Goal: Transaction & Acquisition: Apply for financing

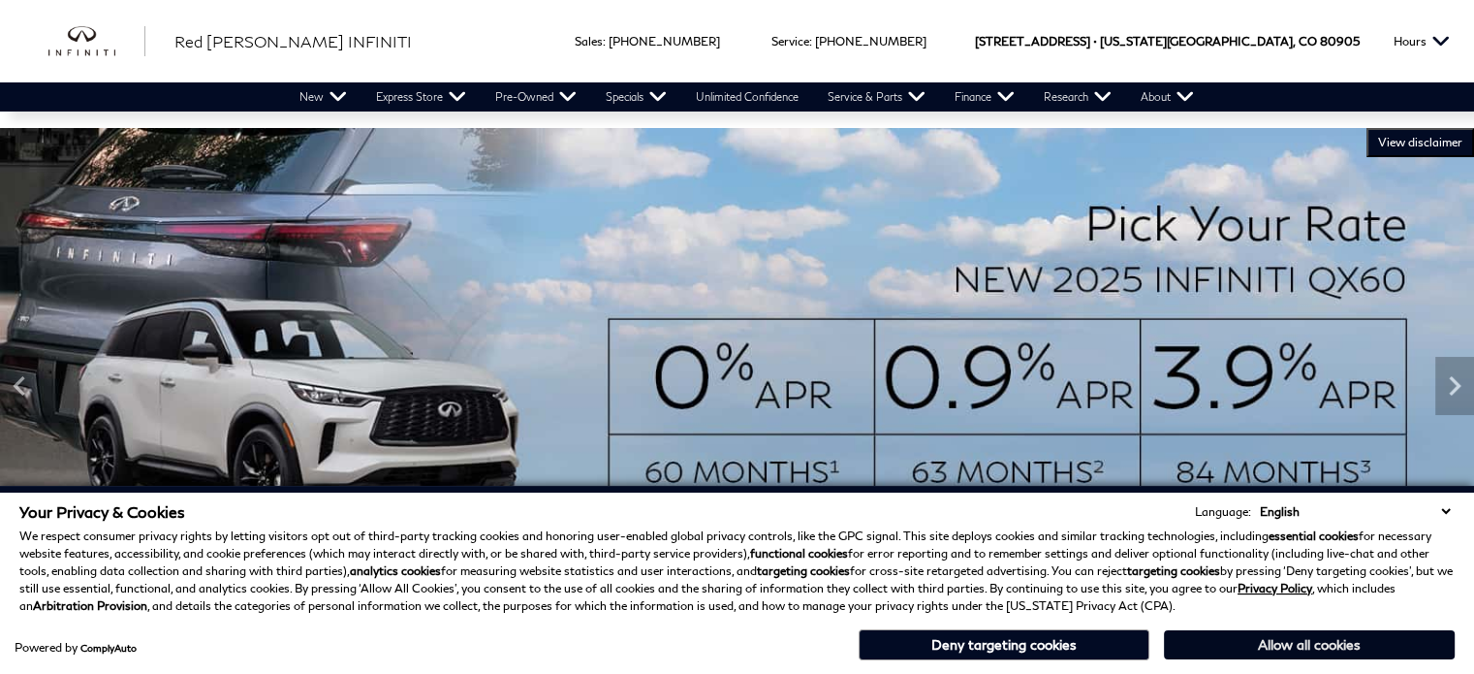
click at [1364, 631] on button "Allow all cookies" at bounding box center [1309, 644] width 291 height 29
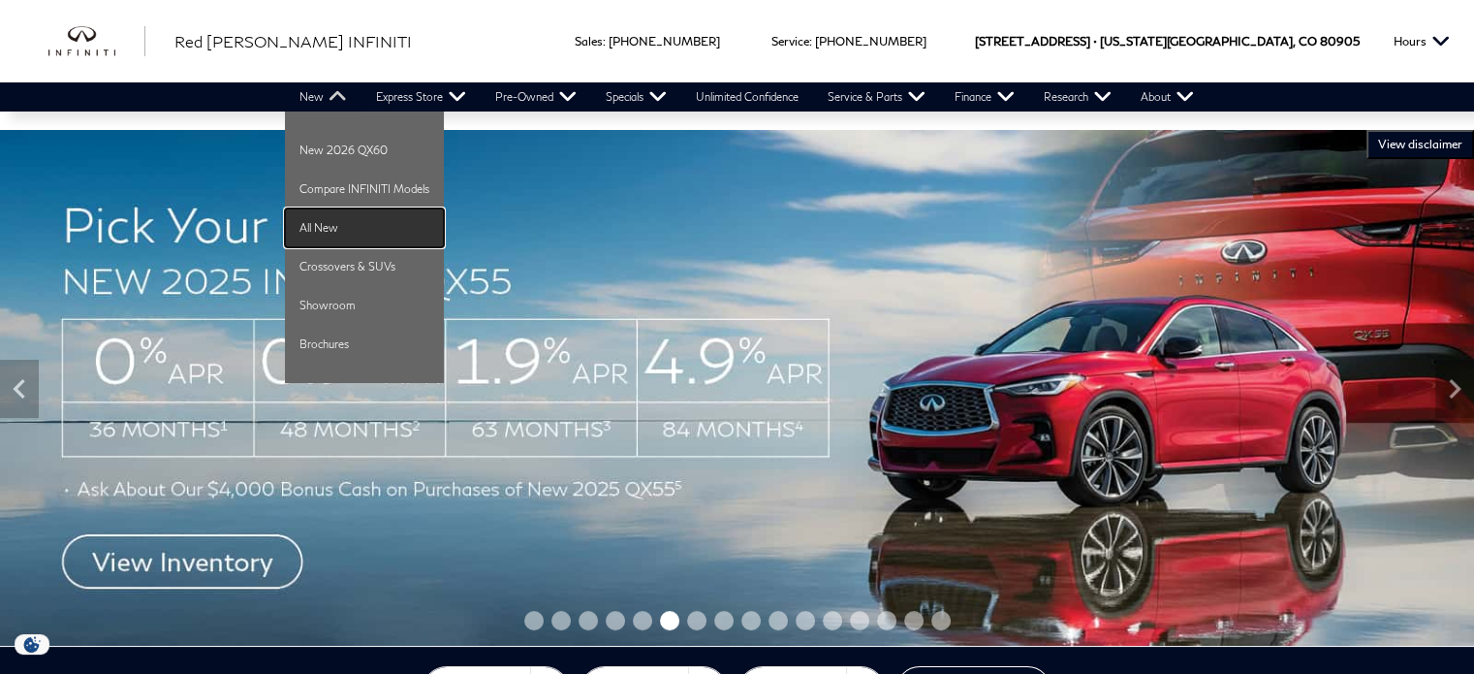
click at [333, 227] on link "All New" at bounding box center [364, 227] width 159 height 39
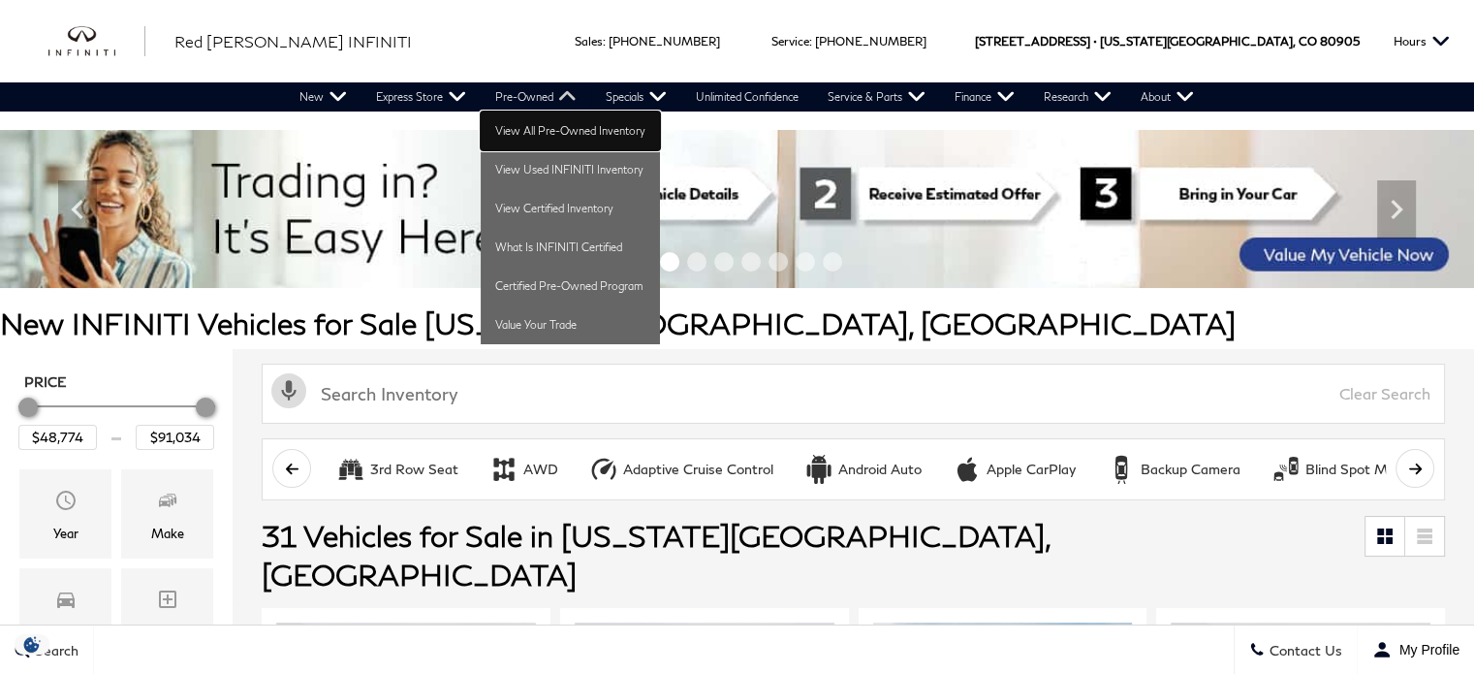
click at [520, 128] on link "View All Pre-Owned Inventory" at bounding box center [570, 130] width 179 height 39
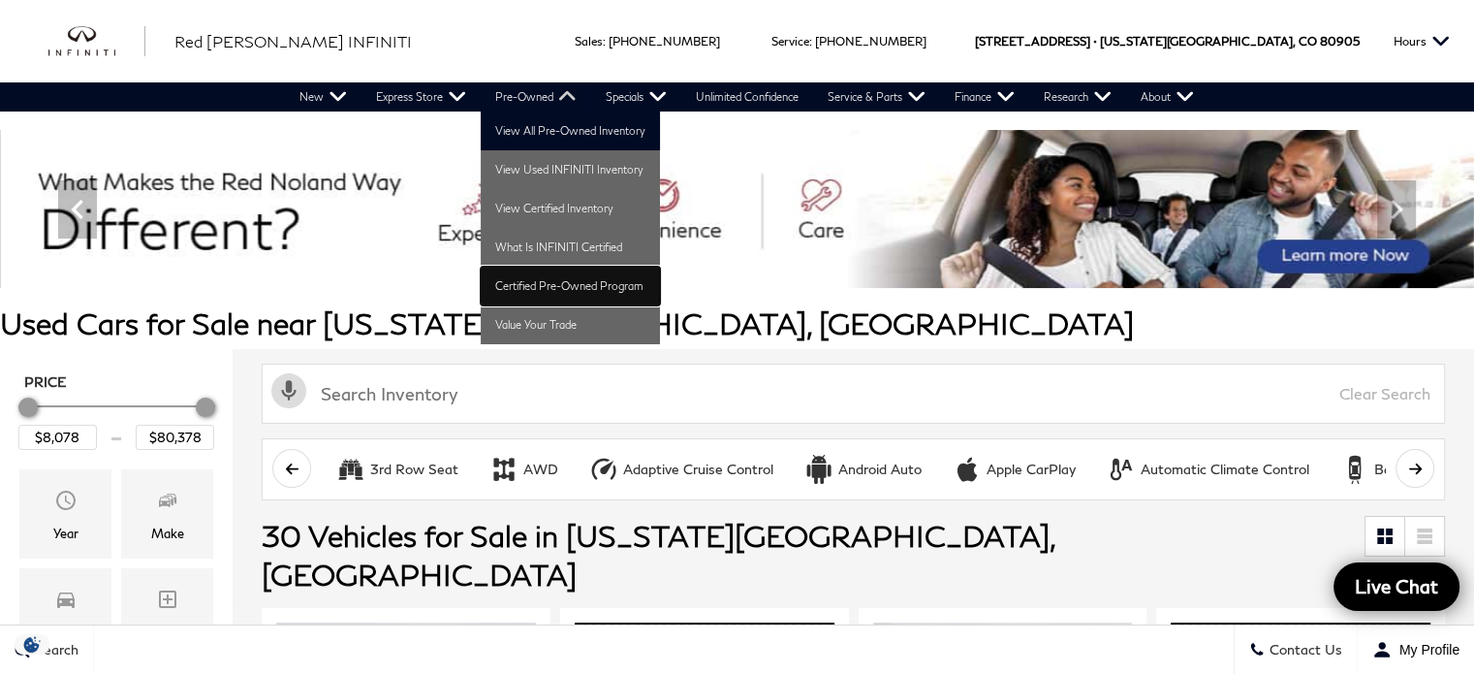
click at [516, 301] on link "Certified Pre-Owned Program" at bounding box center [570, 286] width 179 height 39
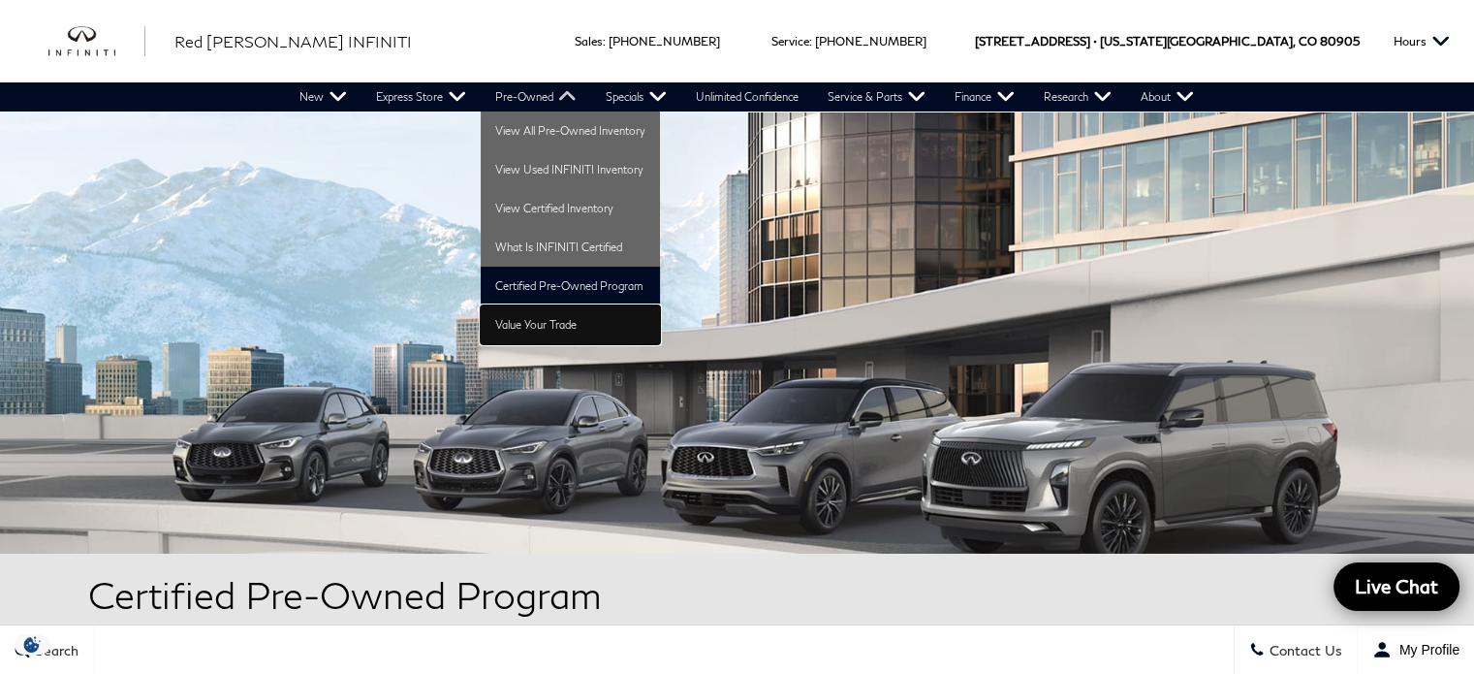
click at [540, 321] on link "Value Your Trade" at bounding box center [570, 324] width 179 height 39
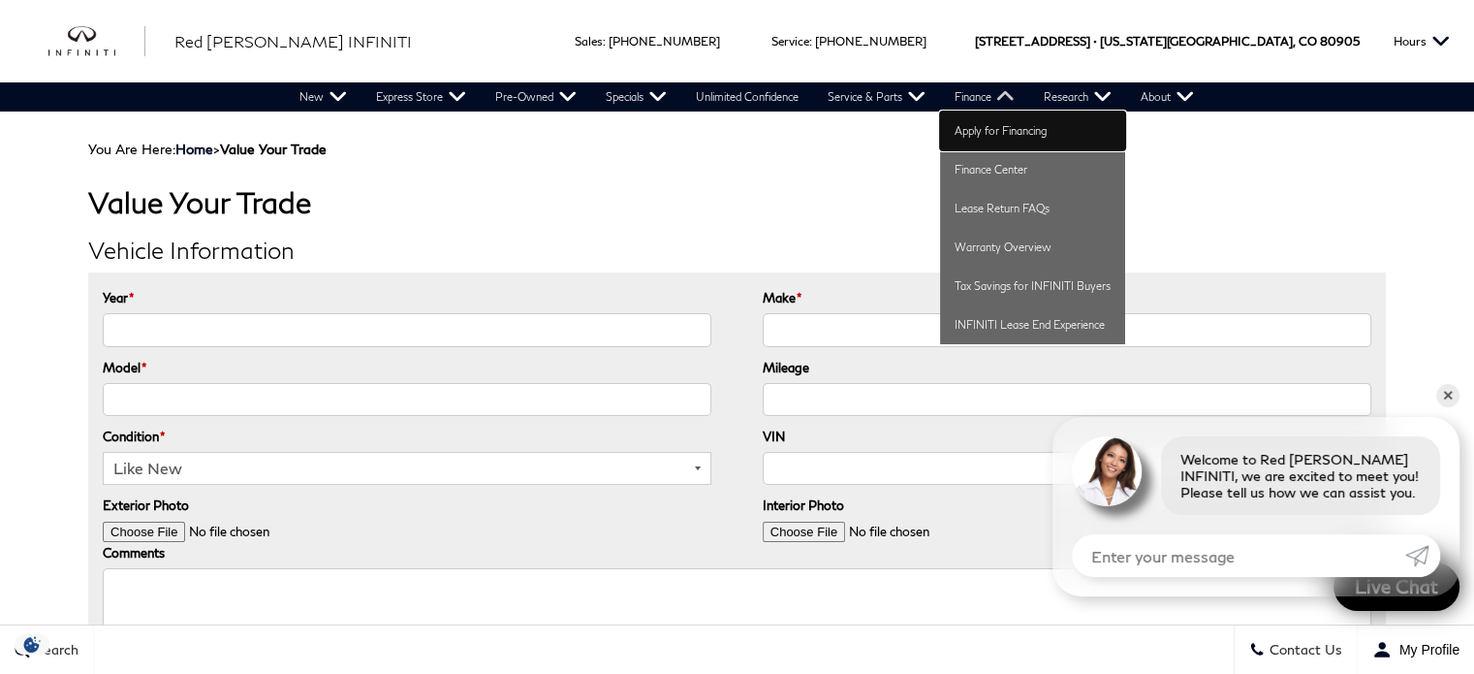
click at [999, 131] on link "Apply for Financing" at bounding box center [1032, 130] width 185 height 39
